Goal: Transaction & Acquisition: Obtain resource

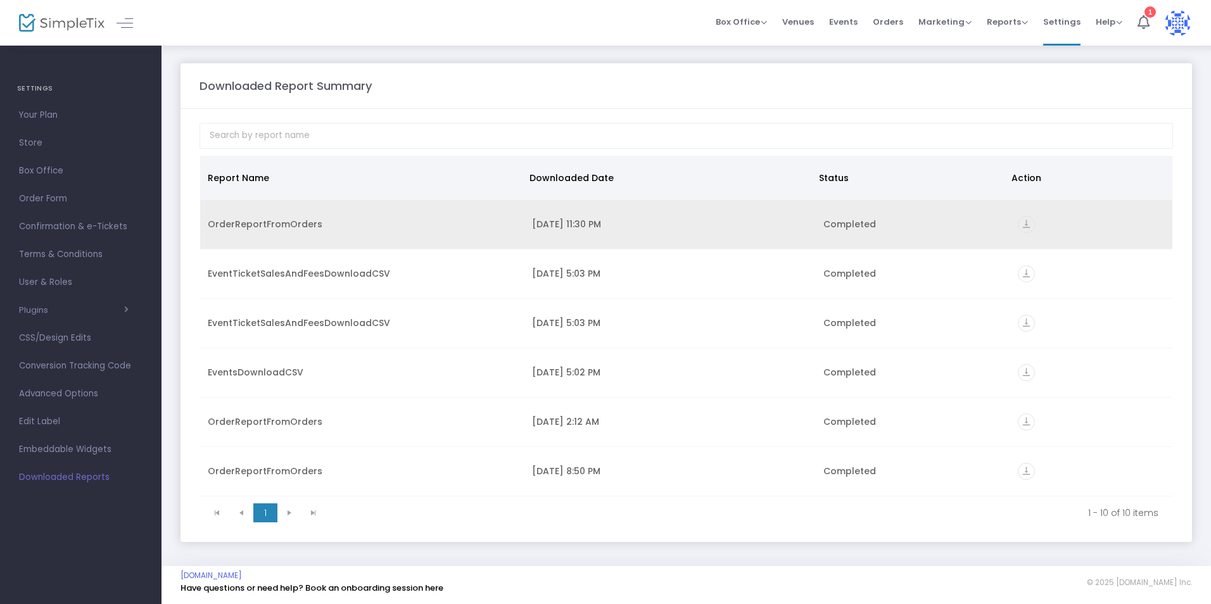
click at [1026, 224] on icon "vertical_align_bottom" at bounding box center [1026, 224] width 17 height 17
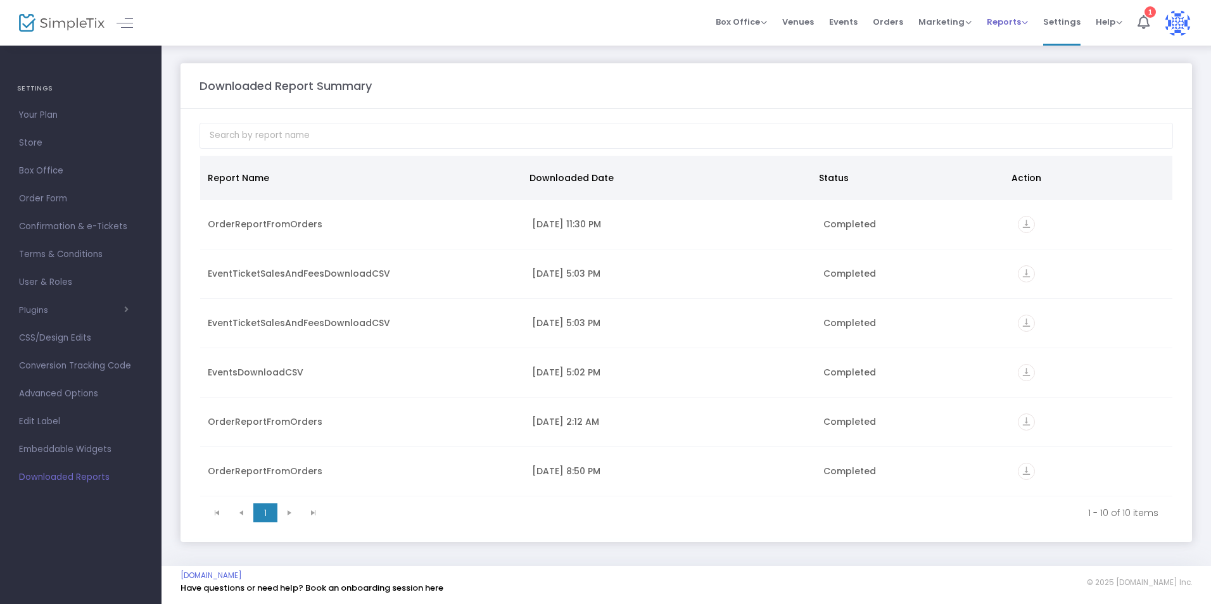
click at [1010, 26] on span "Reports" at bounding box center [1007, 22] width 41 height 12
click at [1016, 66] on li "Sales Reports" at bounding box center [1028, 67] width 82 height 25
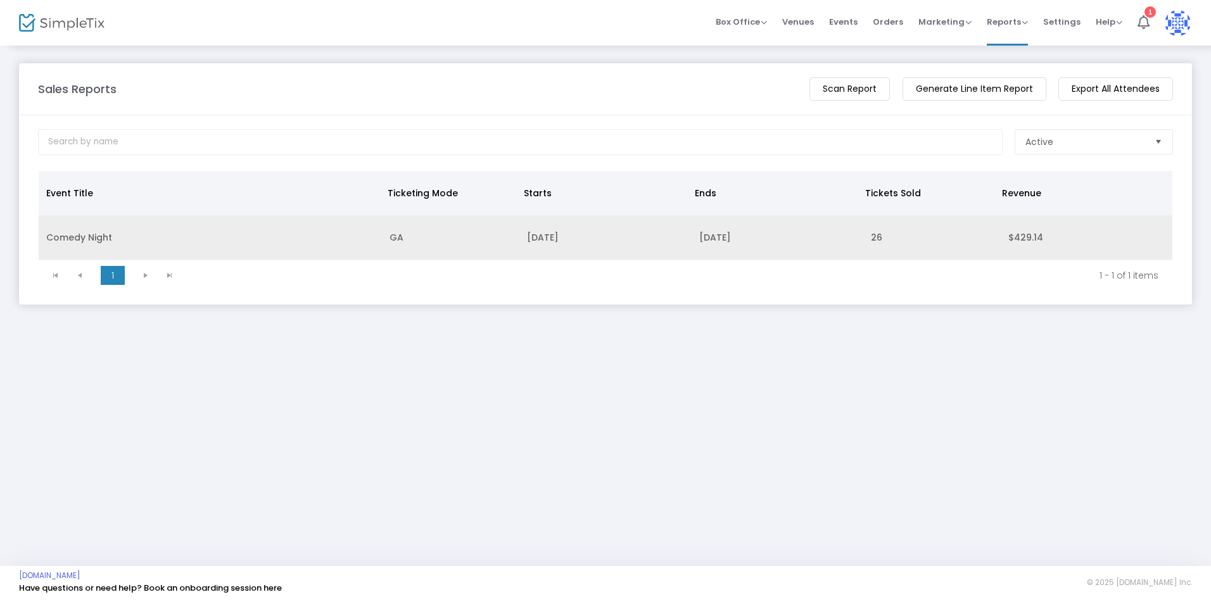
click at [597, 237] on td "[DATE]" at bounding box center [605, 237] width 172 height 45
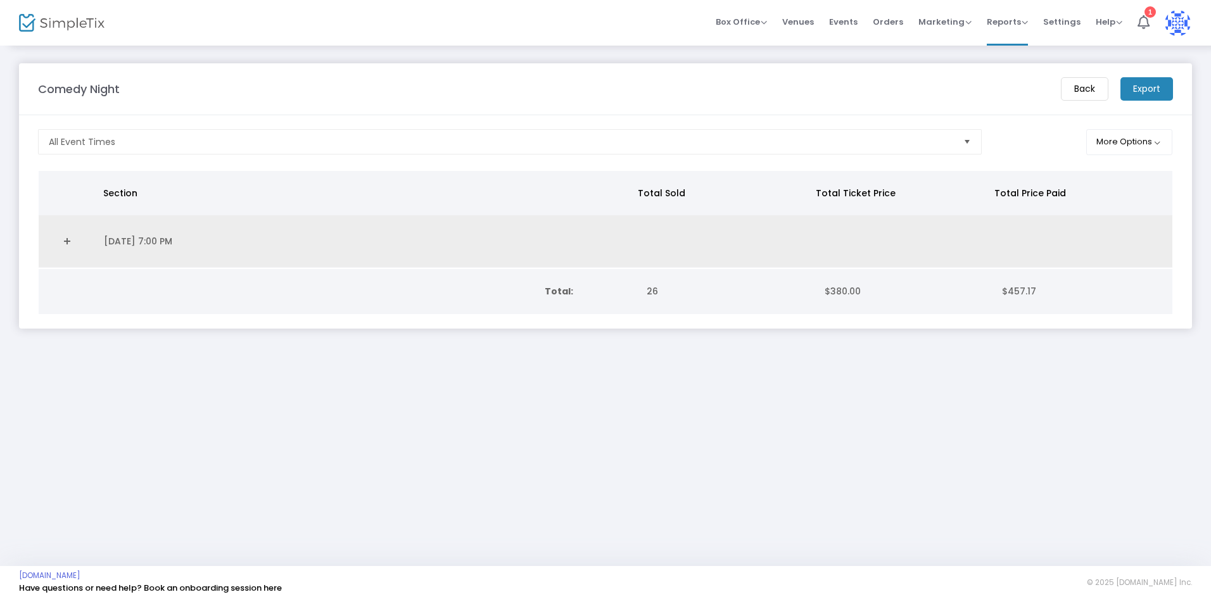
click at [64, 241] on link "Expand Details" at bounding box center [67, 241] width 42 height 20
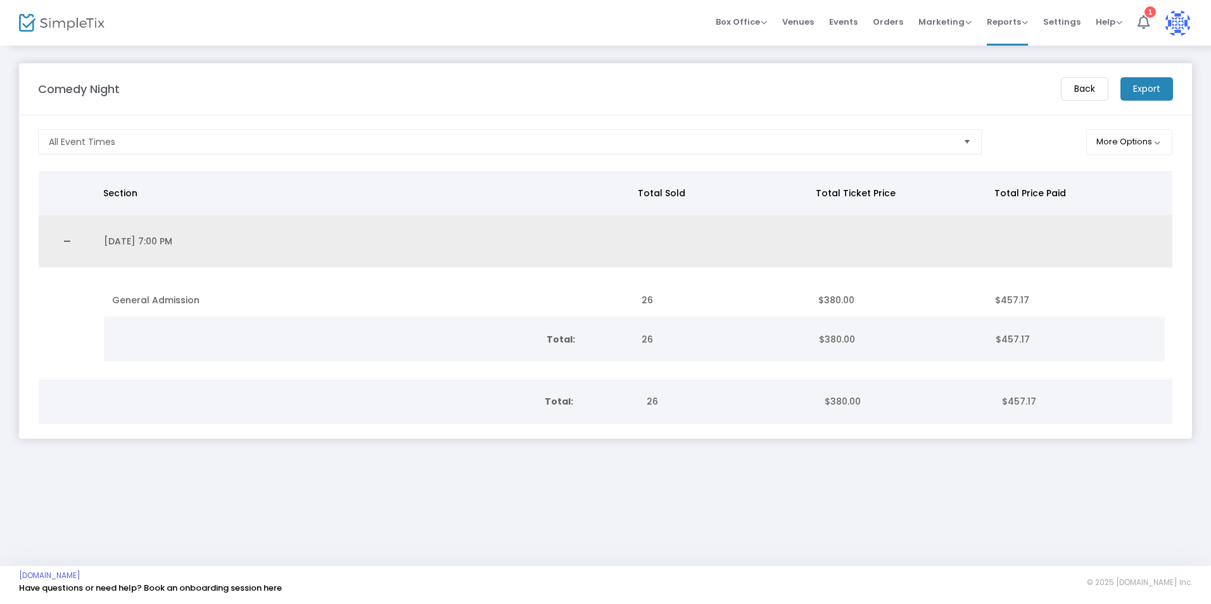
click at [141, 237] on td "[DATE] 7:00 PM" at bounding box center [365, 241] width 538 height 53
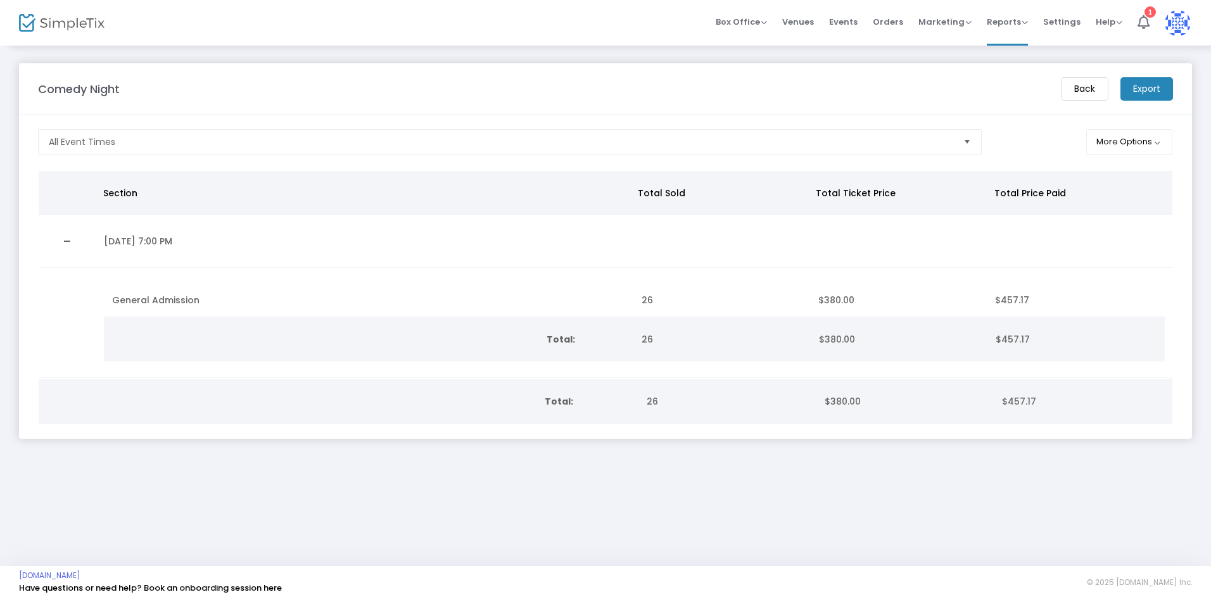
click at [1136, 85] on m-button "Export" at bounding box center [1146, 88] width 53 height 23
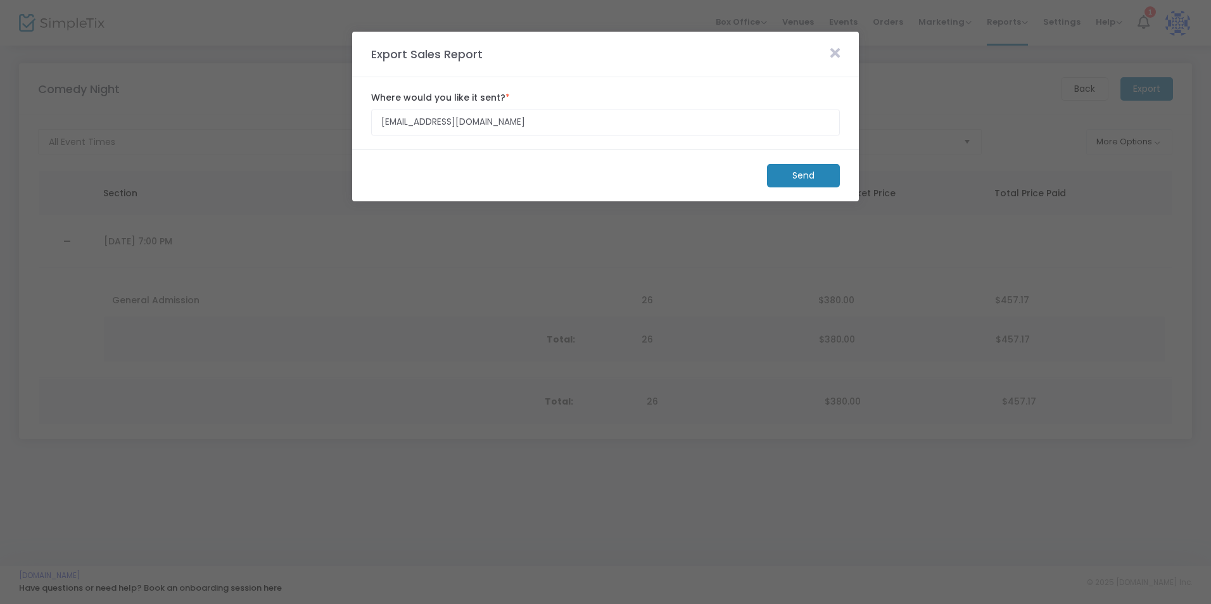
click at [829, 54] on span at bounding box center [835, 54] width 22 height 16
click at [833, 52] on icon at bounding box center [834, 53] width 9 height 14
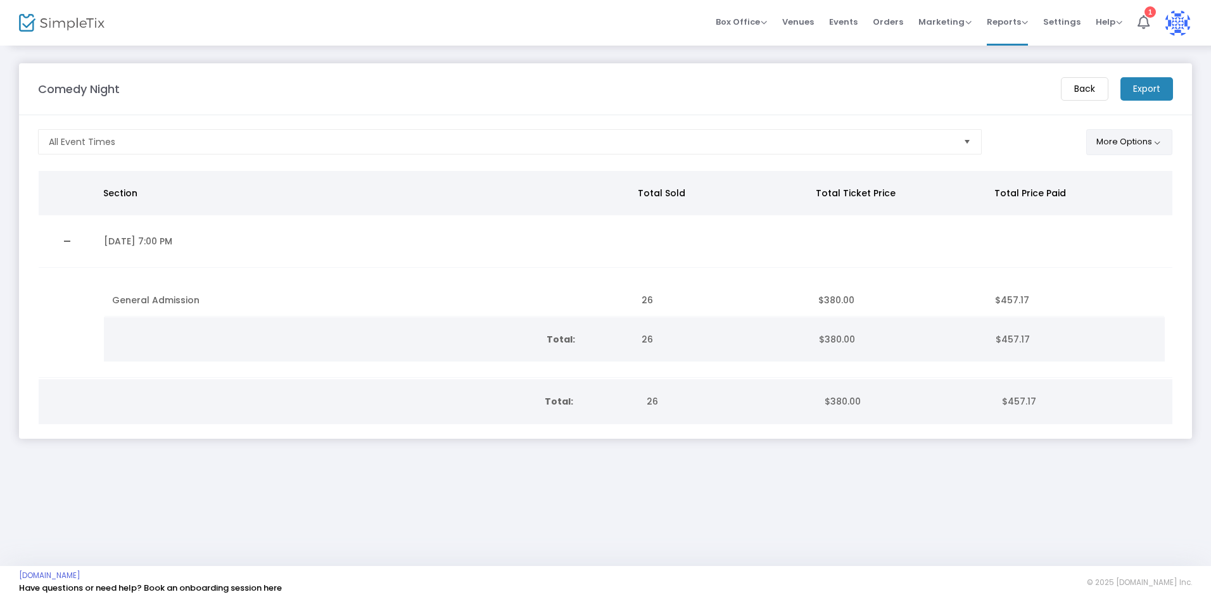
click at [1094, 131] on button "More Options" at bounding box center [1129, 142] width 87 height 26
click at [957, 170] on span at bounding box center [951, 170] width 15 height 15
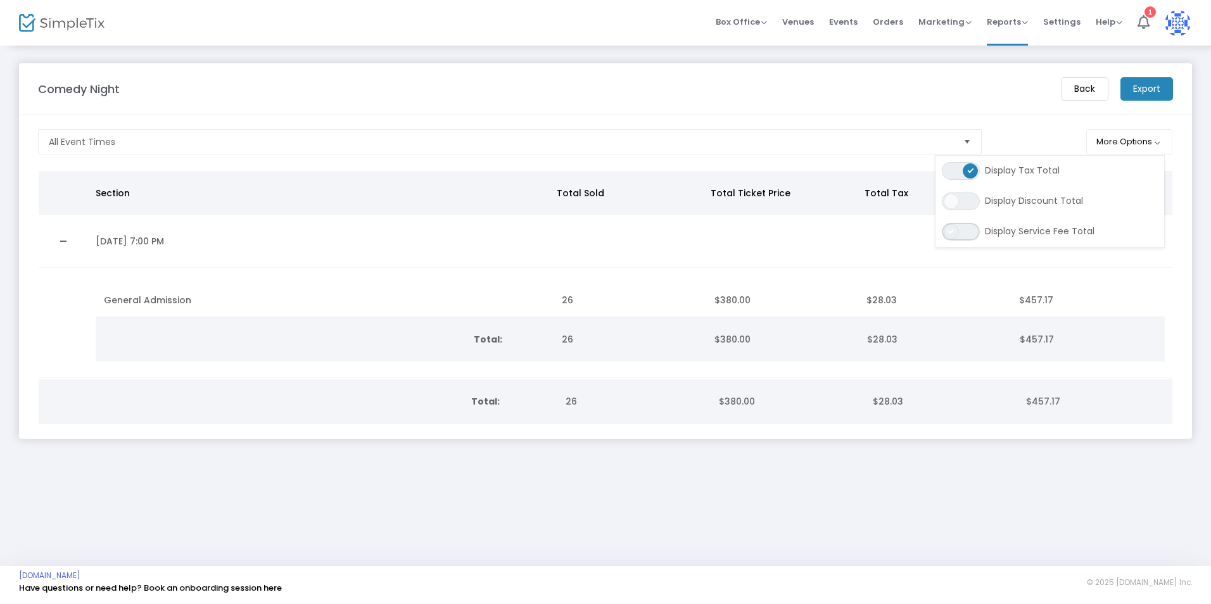
click at [961, 230] on span "ON OFF" at bounding box center [961, 232] width 38 height 18
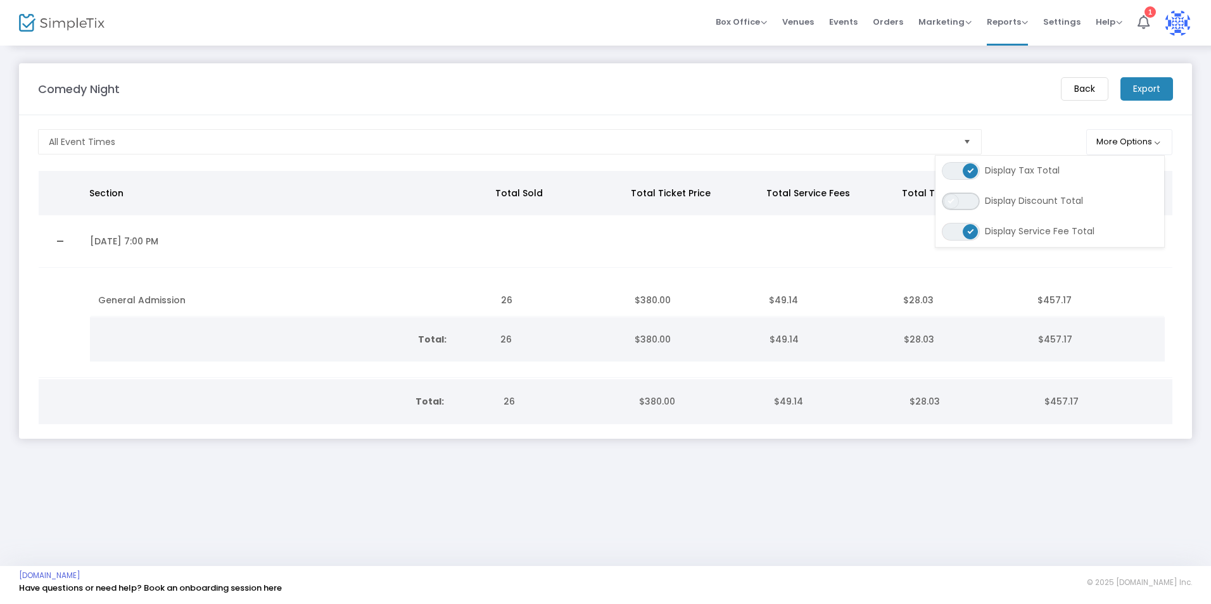
click at [970, 196] on span "ON OFF" at bounding box center [961, 202] width 38 height 18
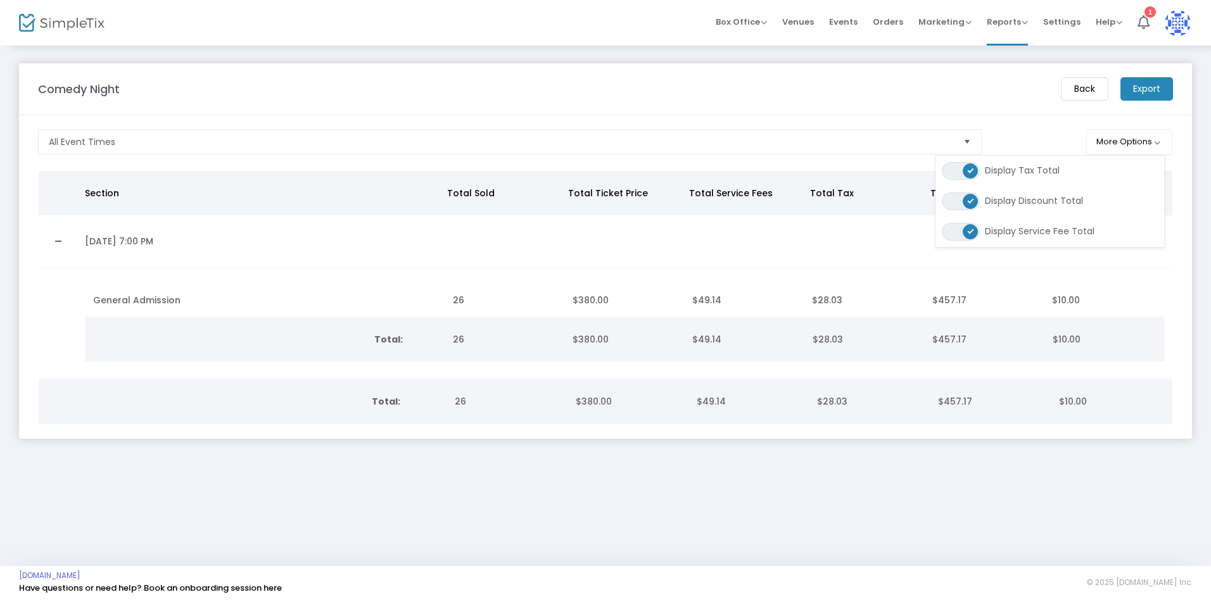
click at [996, 98] on div "Comedy Night Back Export" at bounding box center [606, 88] width 1148 height 23
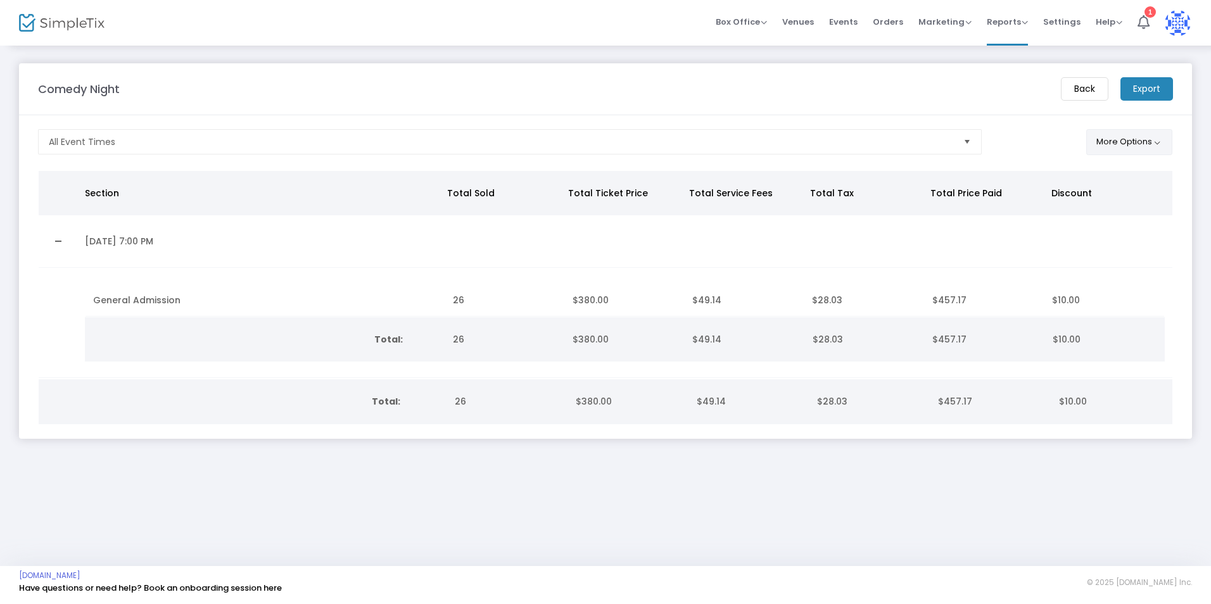
click at [1161, 134] on button "More Options" at bounding box center [1129, 142] width 87 height 26
click at [1161, 135] on button "More Options" at bounding box center [1129, 142] width 87 height 26
click at [957, 147] on span "Select" at bounding box center [967, 142] width 21 height 21
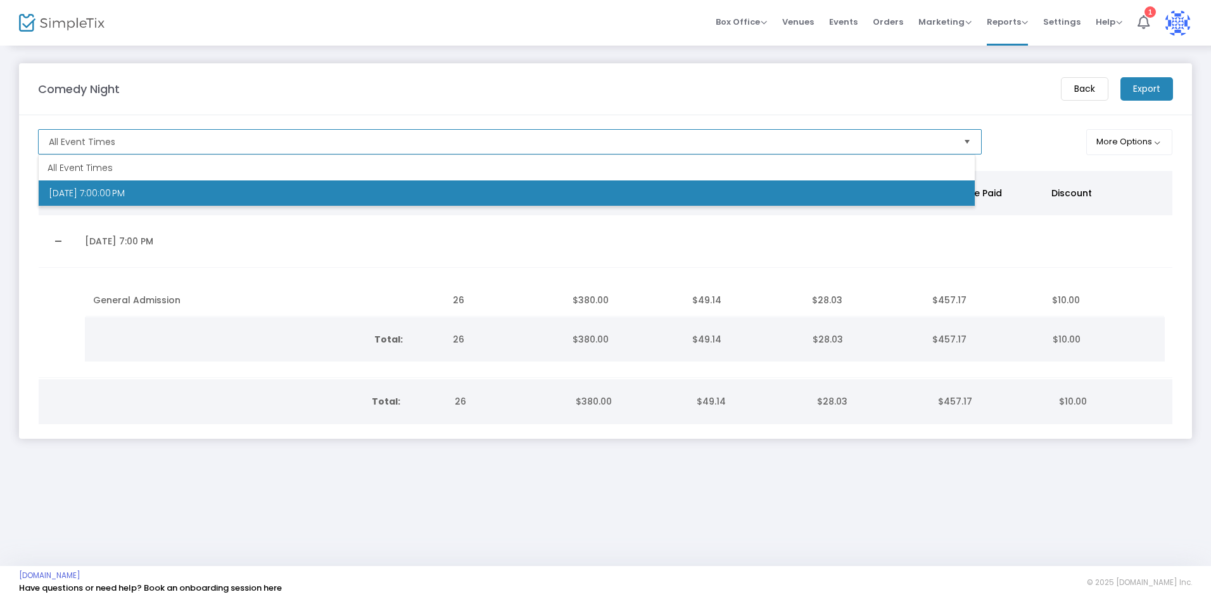
click at [957, 147] on span "Select" at bounding box center [967, 142] width 21 height 21
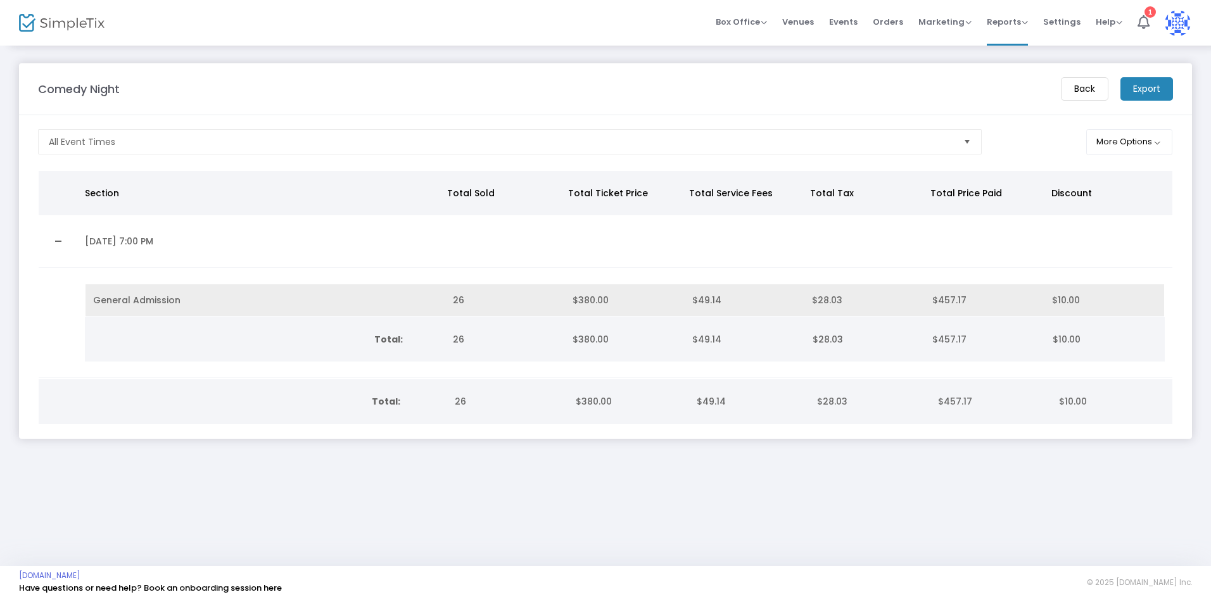
click at [436, 301] on td "General Admission" at bounding box center [265, 300] width 360 height 32
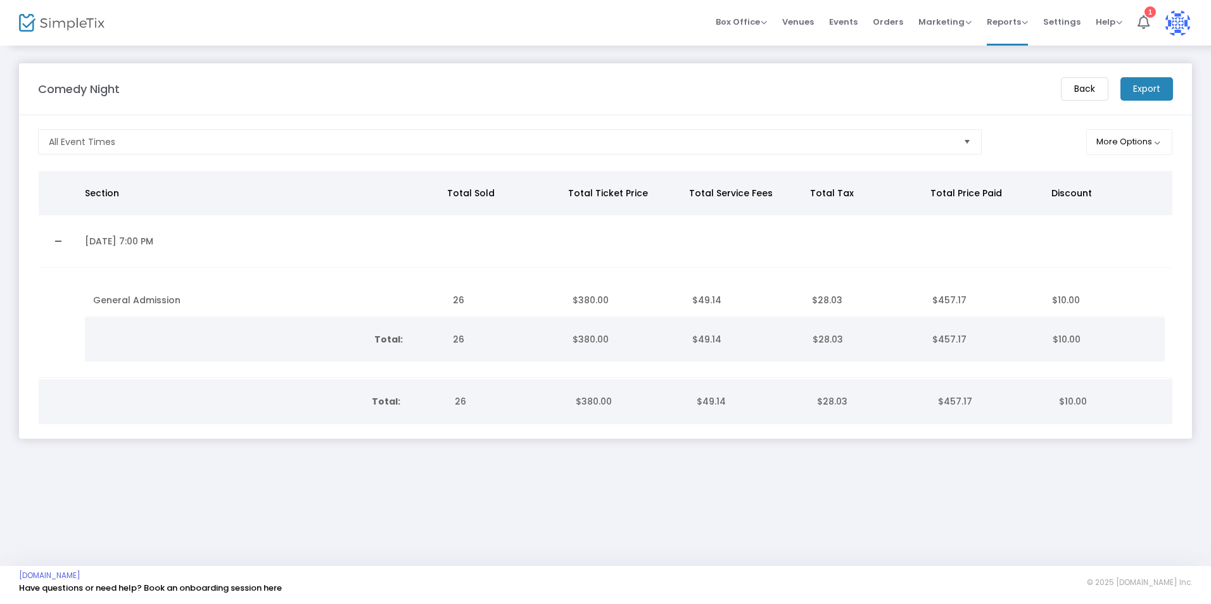
click at [1143, 88] on m-button "Export" at bounding box center [1146, 88] width 53 height 23
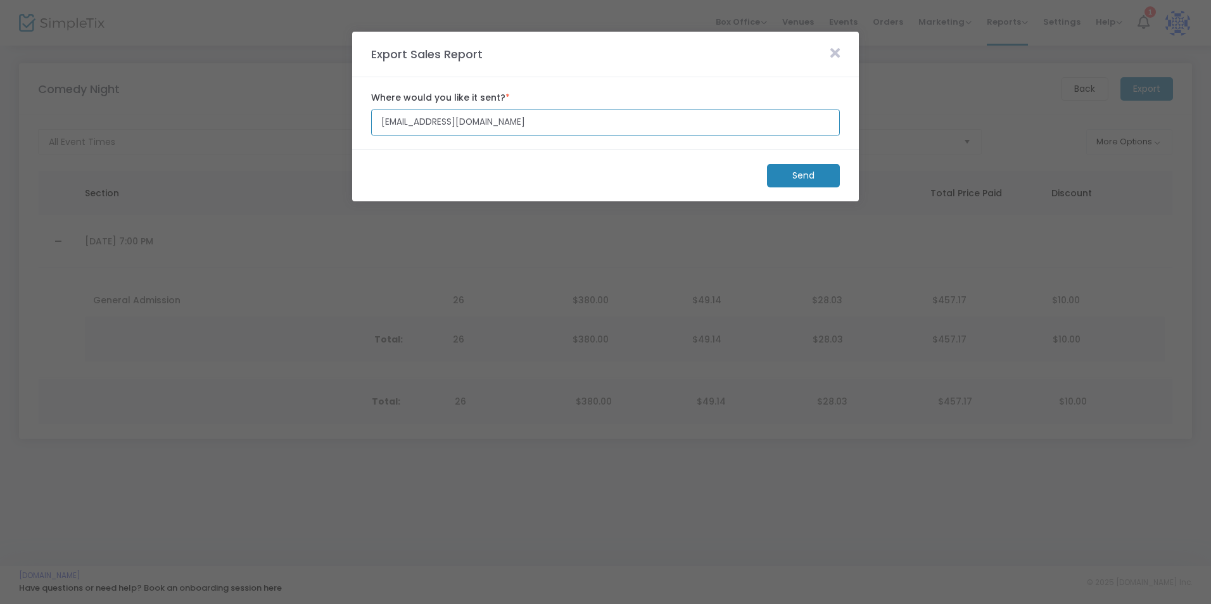
click at [654, 124] on input "[EMAIL_ADDRESS][DOMAIN_NAME]" at bounding box center [605, 123] width 469 height 26
drag, startPoint x: 654, startPoint y: 124, endPoint x: 42, endPoint y: 98, distance: 613.0
click at [42, 604] on m-modal-dialog "Export Sales Report Where would you like it sent? * [EMAIL_ADDRESS][DOMAIN_NAME…" at bounding box center [605, 604] width 1211 height 0
type input "[EMAIL_ADDRESS][DOMAIN_NAME]"
click at [810, 167] on m-button "Send" at bounding box center [803, 175] width 73 height 23
